Goal: Task Accomplishment & Management: Use online tool/utility

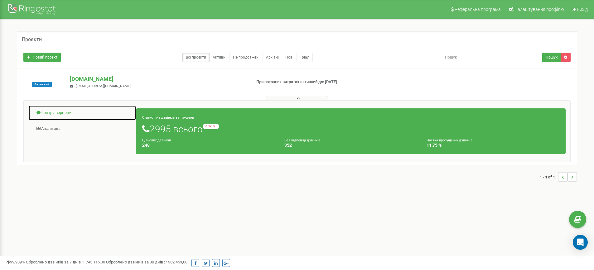
click at [60, 111] on link "Центр звернень" at bounding box center [82, 112] width 108 height 15
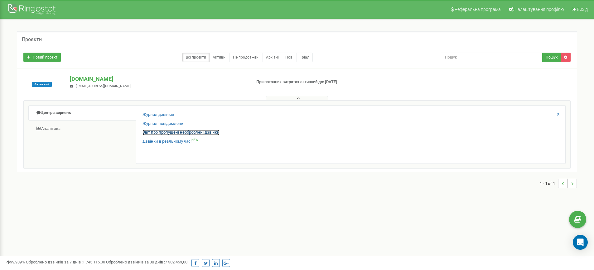
click at [166, 131] on link "Звіт про пропущені необроблені дзвінки" at bounding box center [180, 133] width 77 height 6
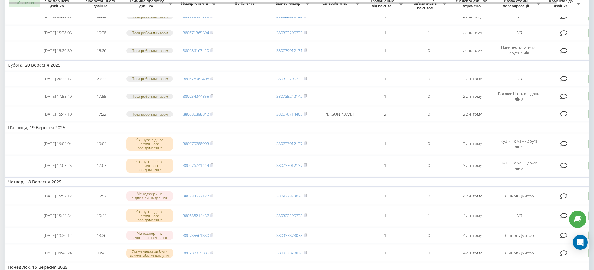
scroll to position [150, 0]
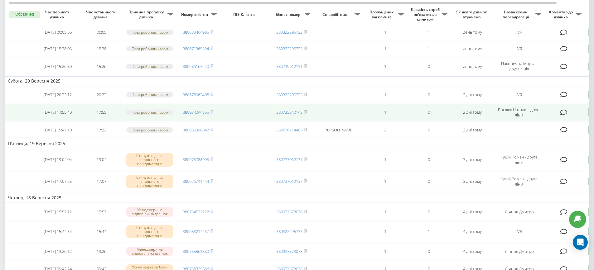
click at [588, 117] on icon at bounding box center [590, 112] width 7 height 8
click at [551, 136] on span "Зв'язався з клієнтом за допомогою іншого каналу" at bounding box center [564, 134] width 107 height 6
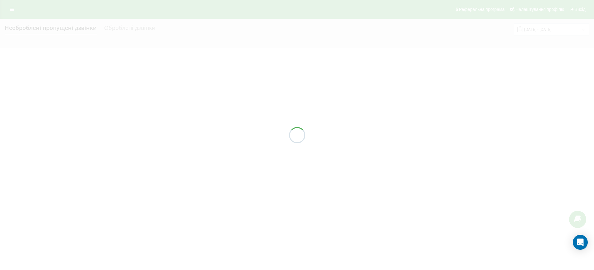
scroll to position [0, 0]
